Goal: Information Seeking & Learning: Learn about a topic

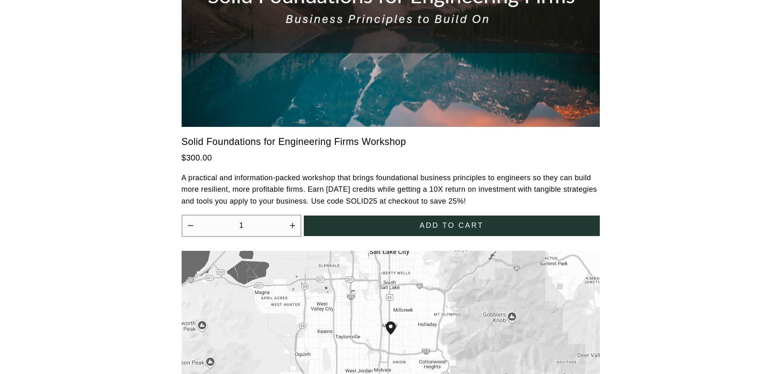
scroll to position [2225, 0]
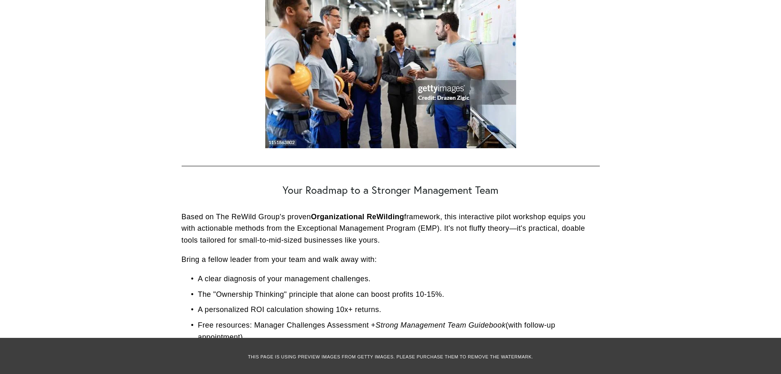
scroll to position [656, 0]
